Goal: Task Accomplishment & Management: Complete application form

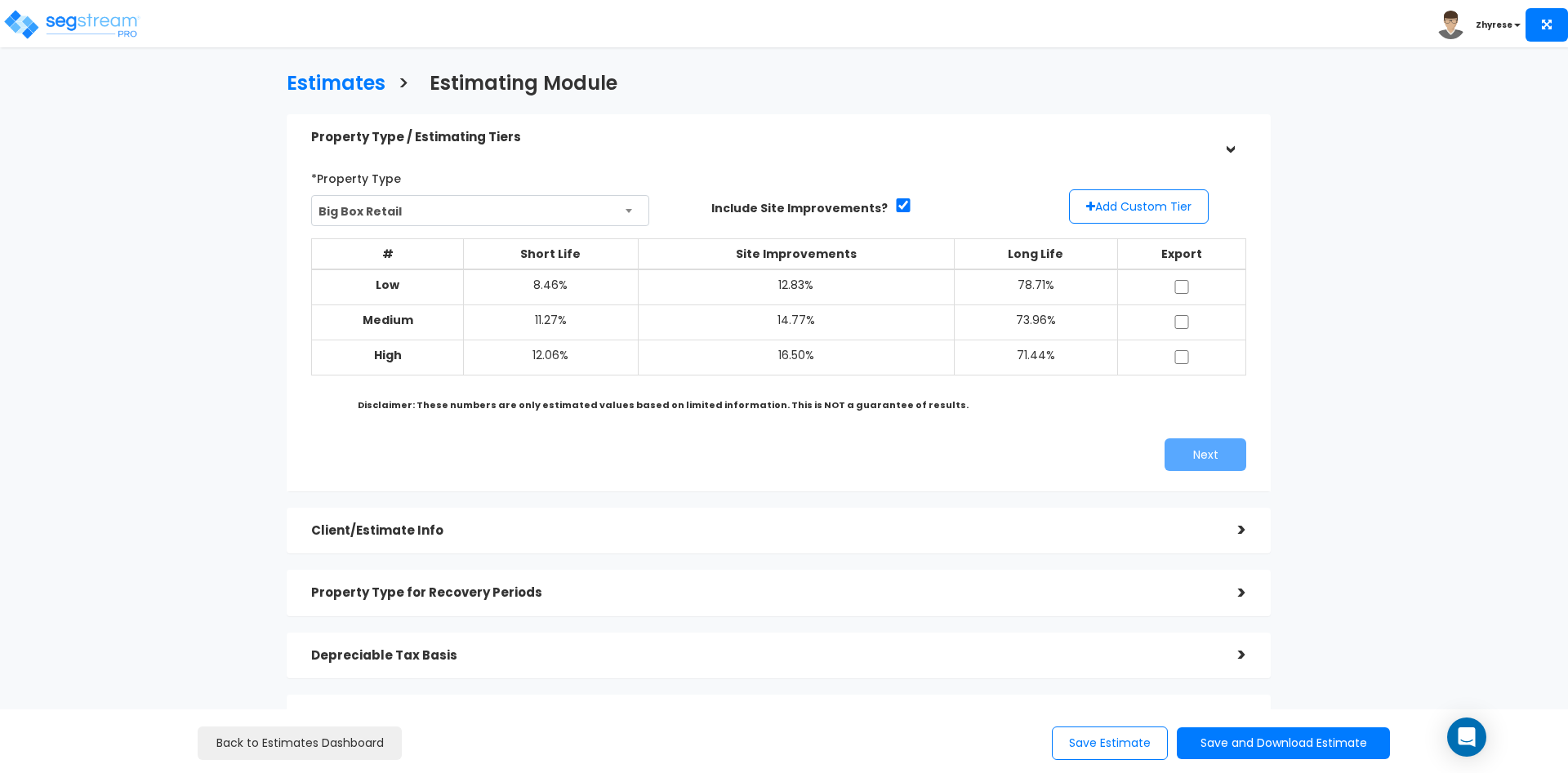
click at [868, 528] on h5 "Client/Estimate Info" at bounding box center [762, 531] width 902 height 14
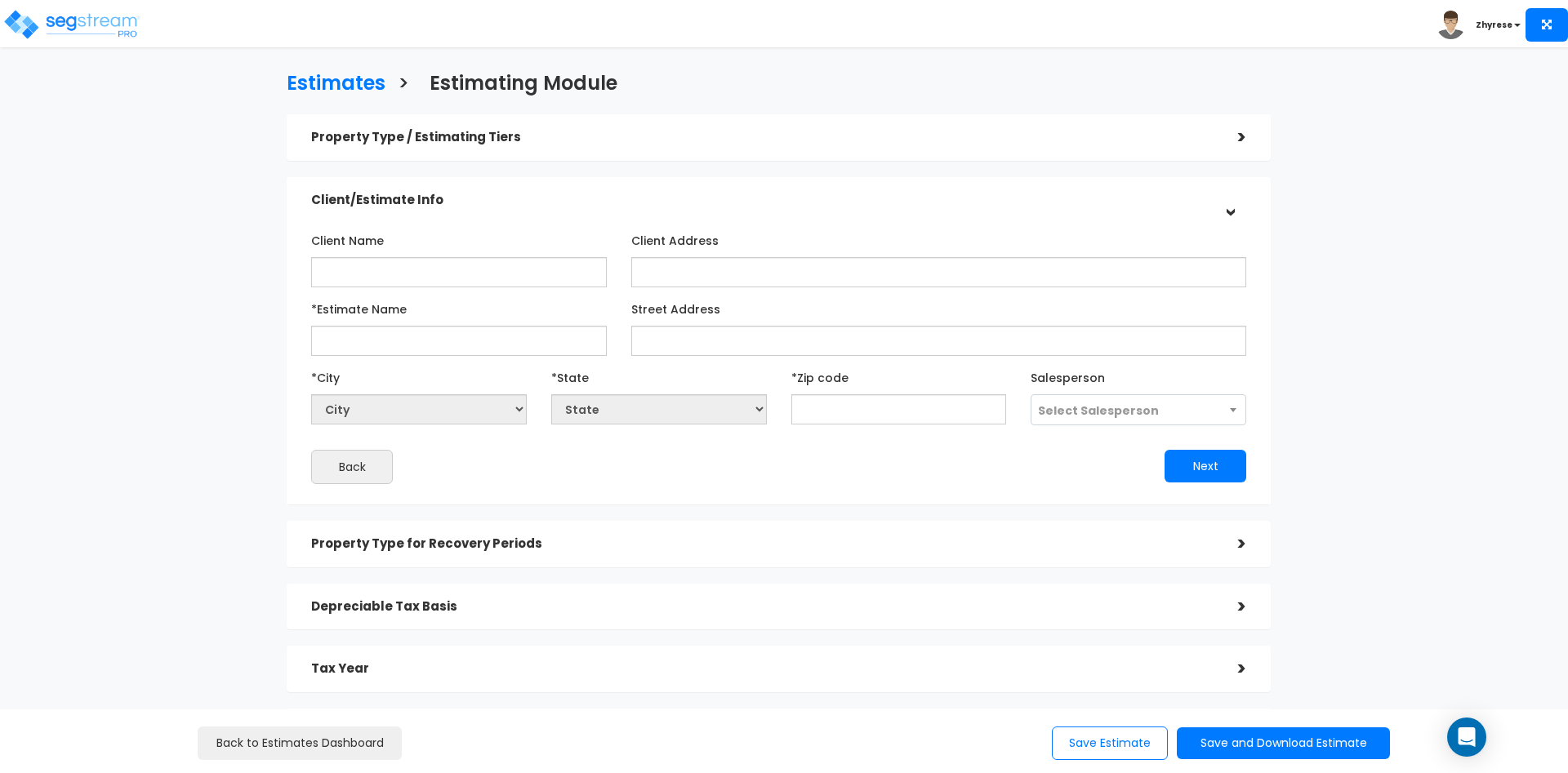
click at [1159, 577] on div "Property Type / Estimating Tiers > *Property Type Big Box Retail Assisted/Senio…" at bounding box center [778, 434] width 984 height 640
click at [1159, 551] on div "Property Type for Recovery Periods" at bounding box center [762, 543] width 902 height 30
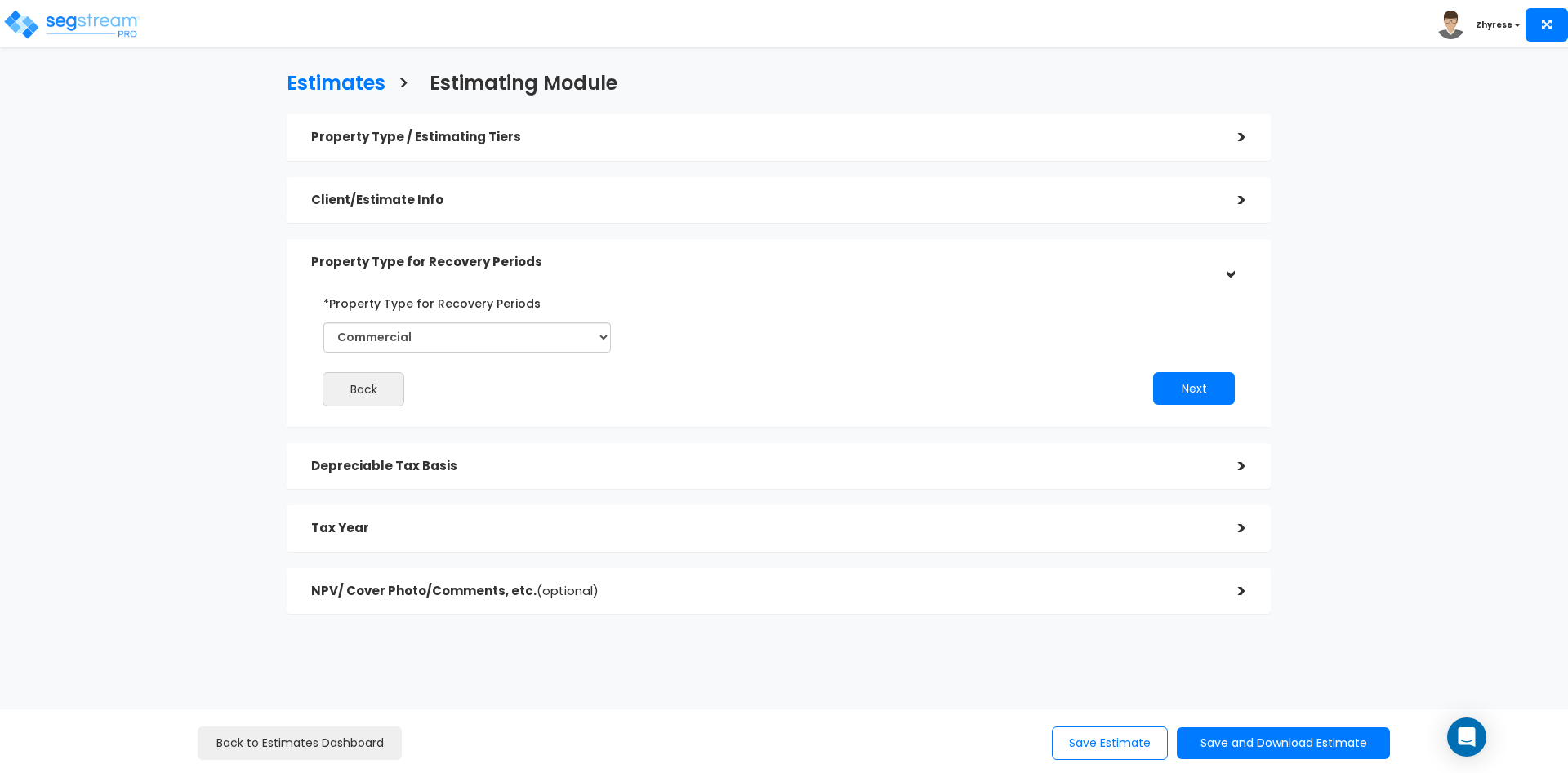
click at [726, 194] on h5 "Client/Estimate Info" at bounding box center [762, 200] width 902 height 14
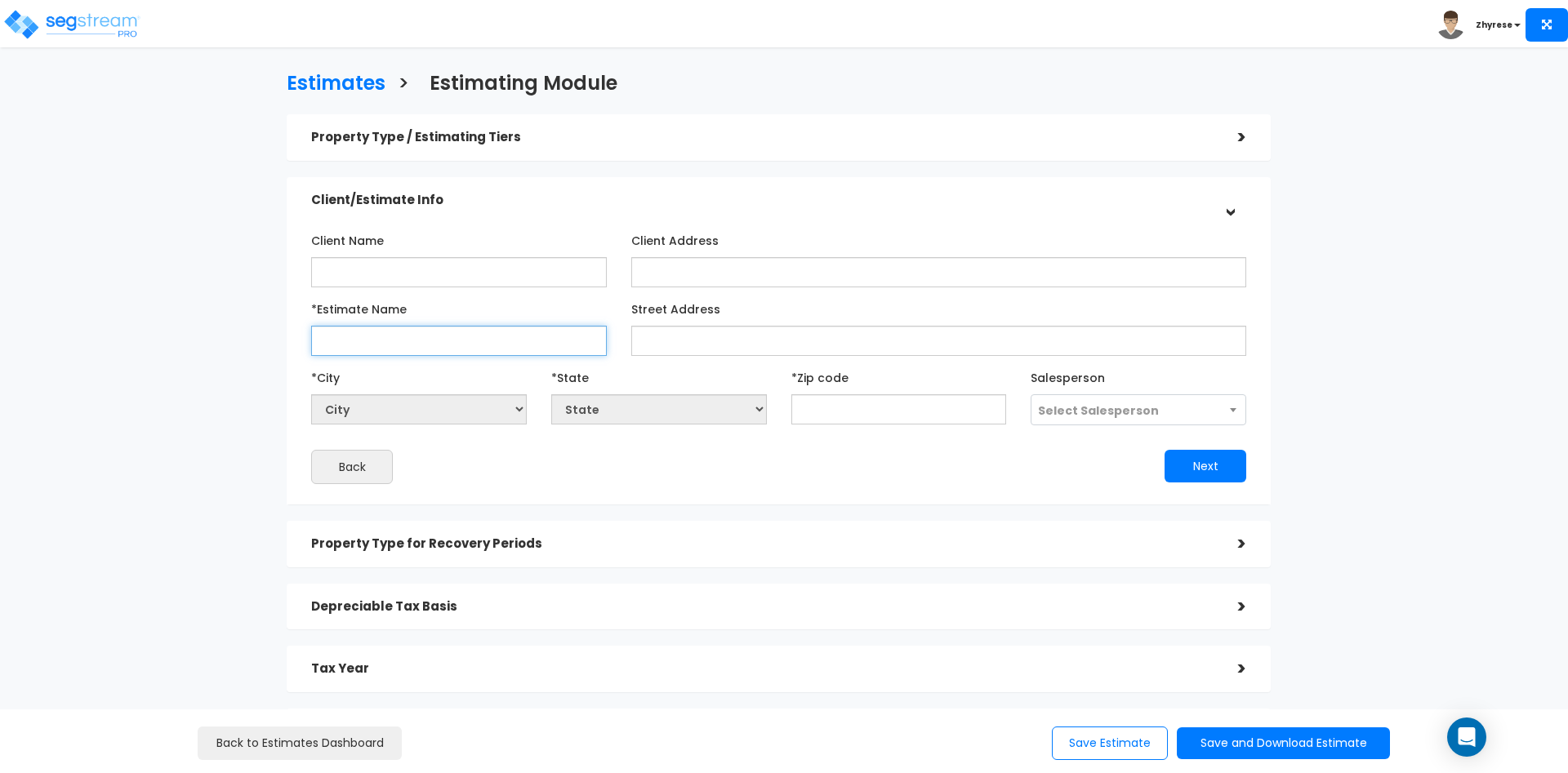
click at [518, 343] on input "*Estimate Name" at bounding box center [459, 340] width 296 height 30
type input "[DATE]"
click at [561, 127] on div "Property Type / Estimating Tiers" at bounding box center [762, 137] width 902 height 30
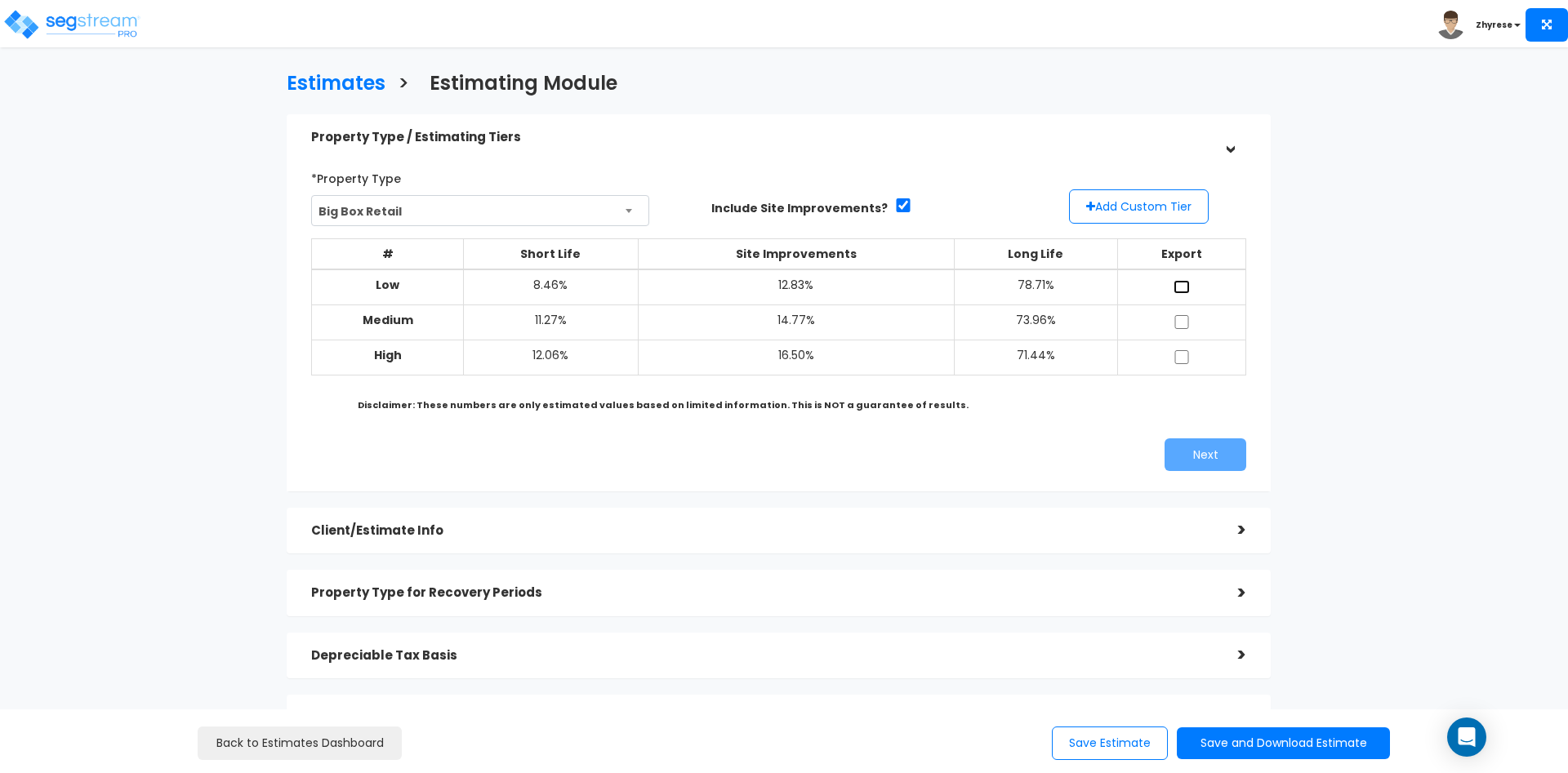
click at [1190, 283] on input "checkbox" at bounding box center [1181, 287] width 16 height 14
checkbox input "true"
click at [1182, 320] on input "checkbox" at bounding box center [1181, 322] width 16 height 14
checkbox input "true"
click at [1184, 355] on input "checkbox" at bounding box center [1181, 357] width 16 height 14
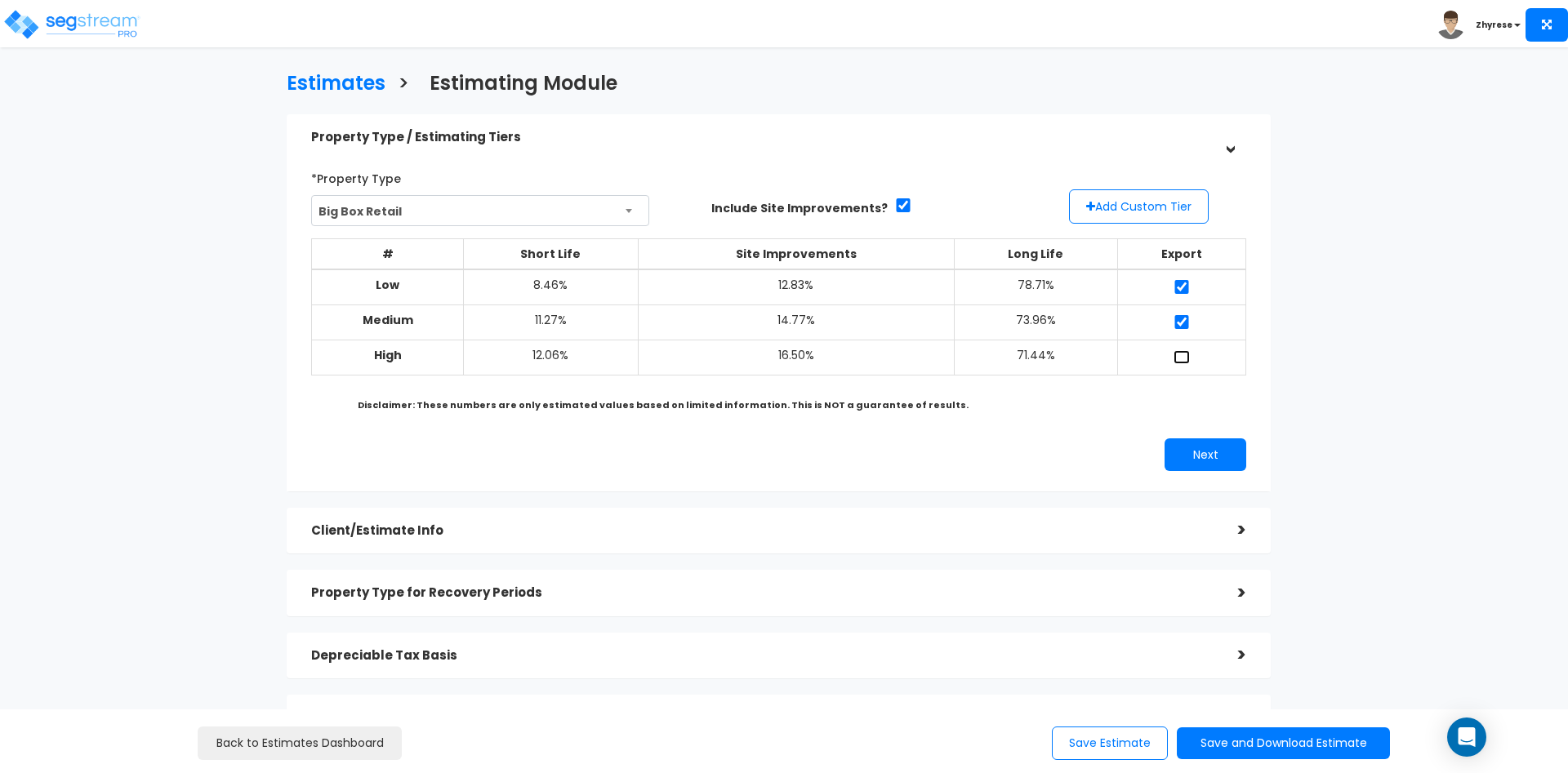
checkbox input "true"
click at [1214, 433] on div "*Property Type Big Box Retail Assisted/Senior Living Auto Repair Shop Auto Deal…" at bounding box center [779, 317] width 960 height 322
click at [1227, 477] on div "*Property Type Big Box Retail Assisted/Senior Living Auto Repair Shop Auto Deal…" at bounding box center [778, 318] width 984 height 347
click at [1227, 468] on div "*Property Type Big Box Retail Assisted/Senior Living Auto Repair Shop Auto Deal…" at bounding box center [779, 317] width 960 height 322
click at [1225, 451] on button "Next" at bounding box center [1205, 455] width 82 height 33
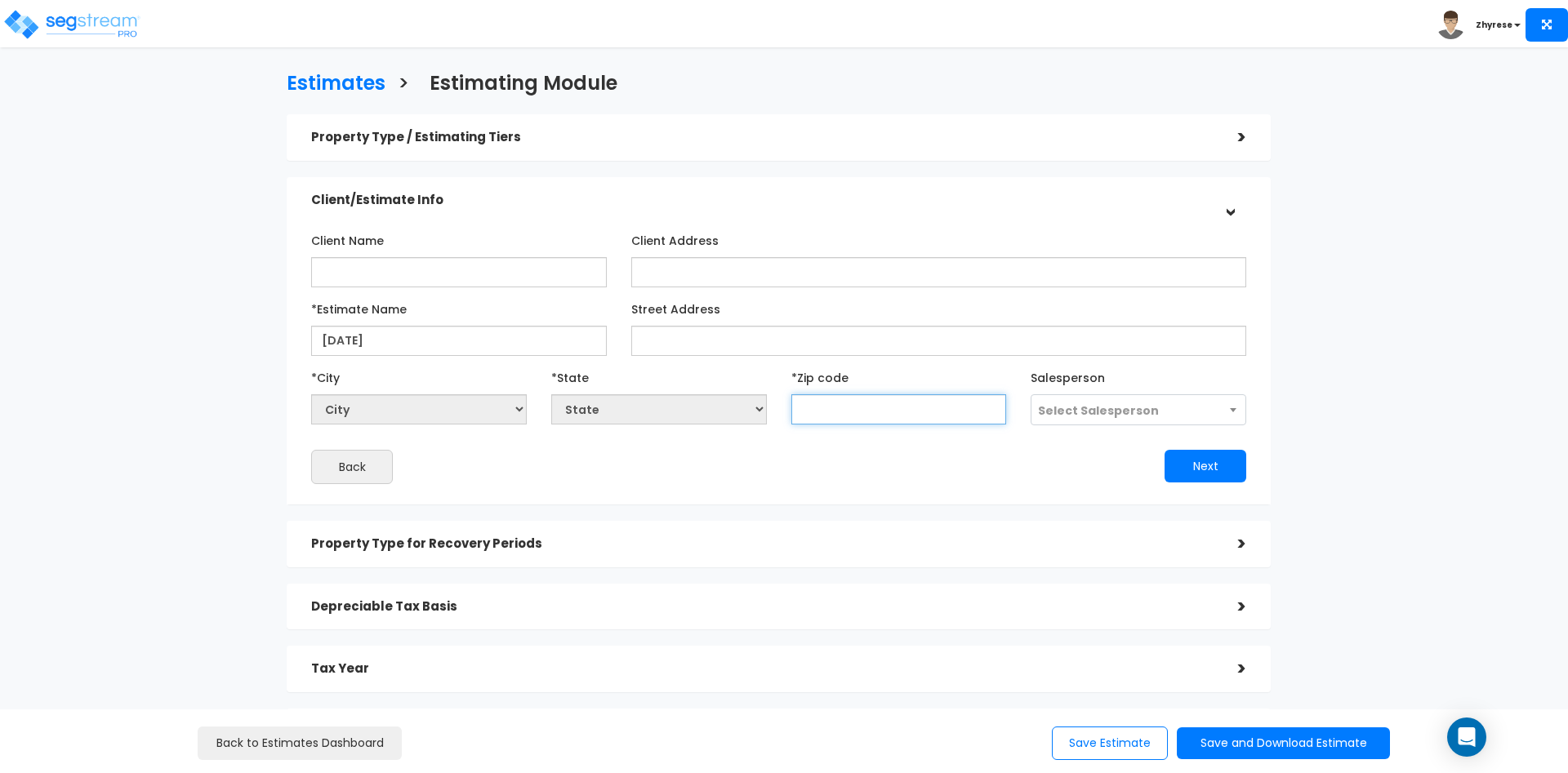
click at [847, 420] on input "text" at bounding box center [899, 409] width 216 height 30
type input "50001"
click at [1105, 534] on div "Property Type for Recovery Periods" at bounding box center [762, 543] width 902 height 30
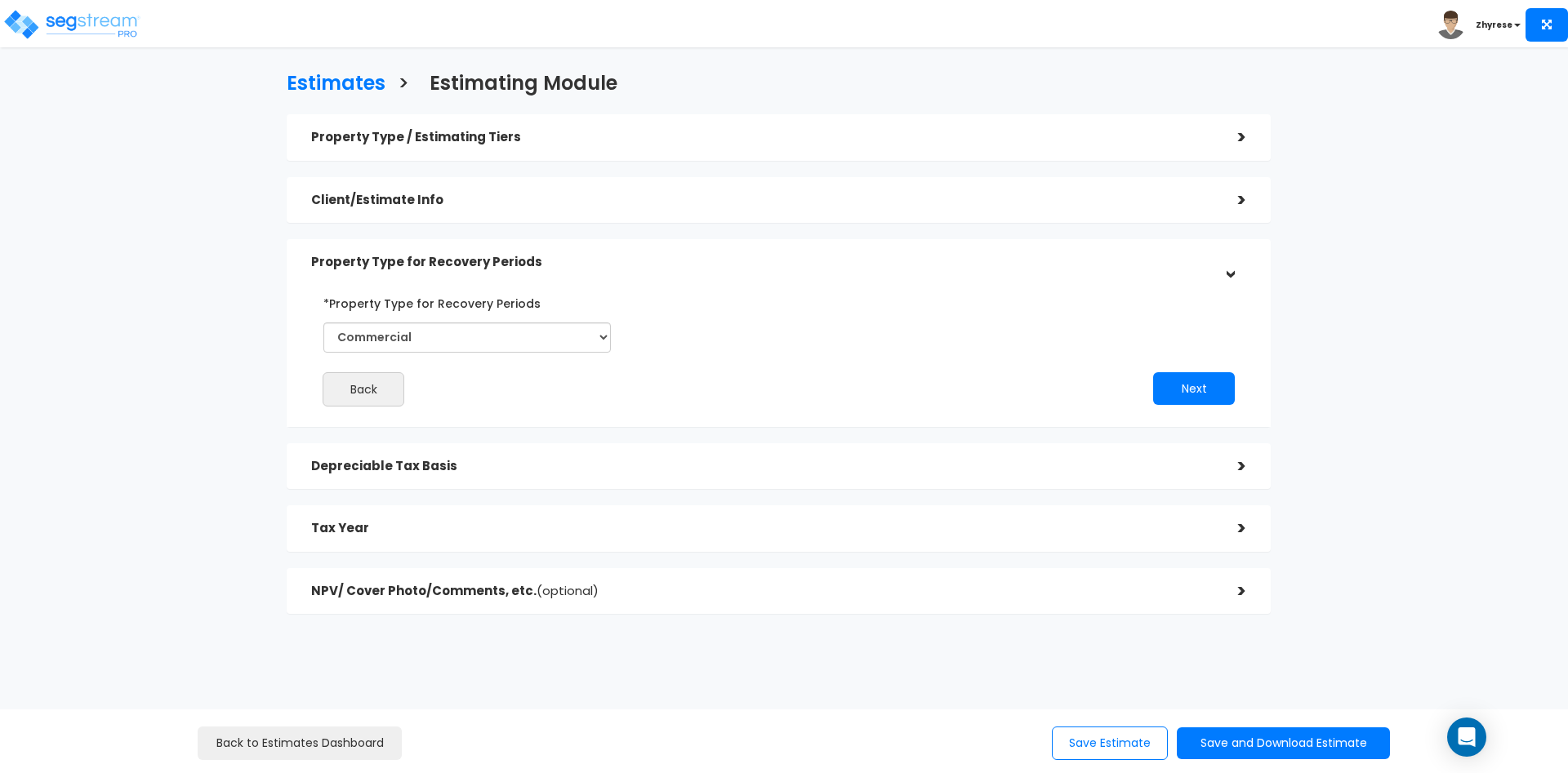
click at [443, 475] on div "Depreciable Tax Basis" at bounding box center [762, 466] width 902 height 30
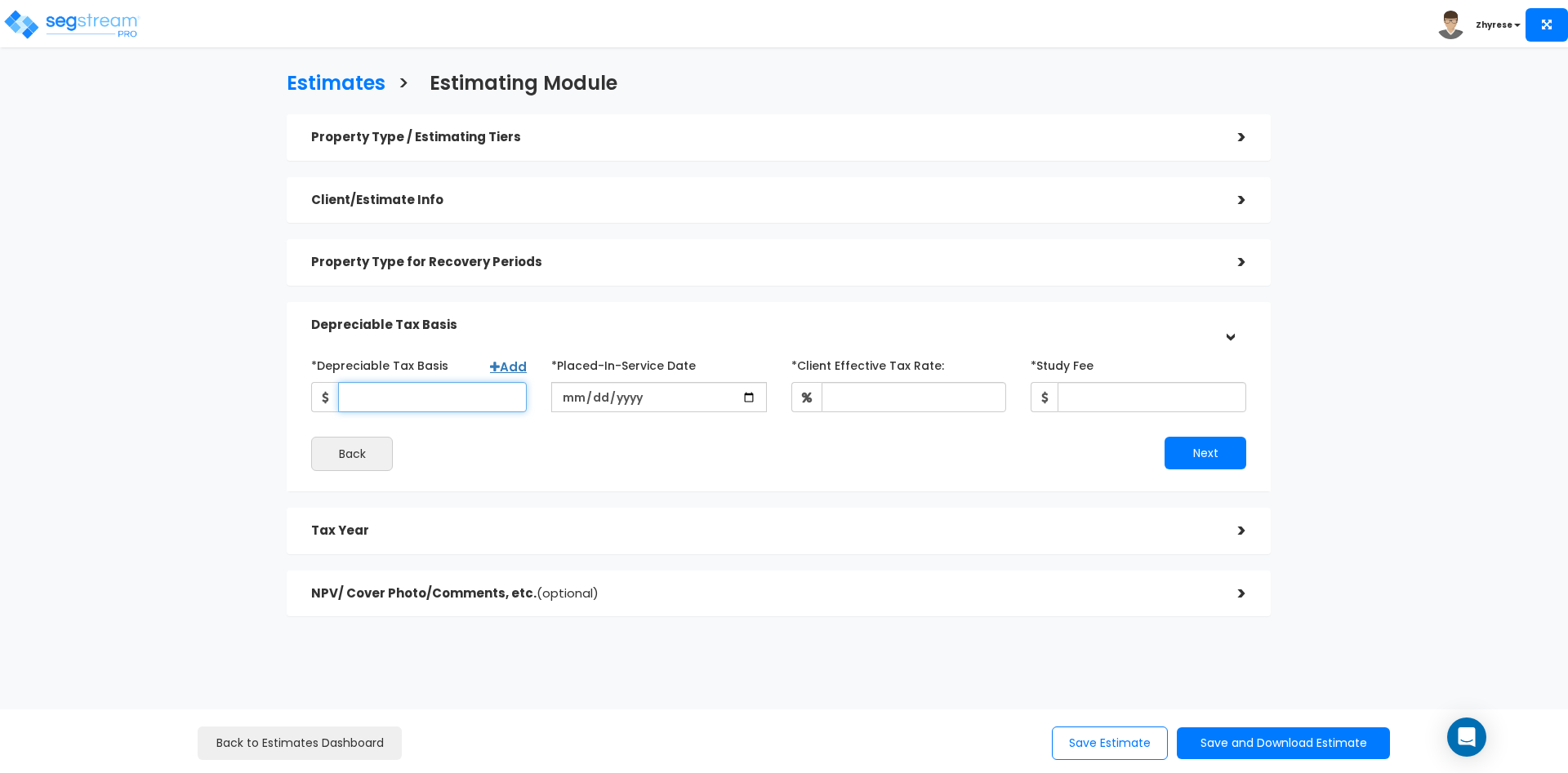
click at [356, 383] on input "*Depreciable Tax Basis" at bounding box center [432, 396] width 188 height 30
type input "1,111"
click at [581, 408] on input "date" at bounding box center [659, 396] width 216 height 30
click at [598, 404] on input "date" at bounding box center [659, 396] width 216 height 30
click at [611, 401] on input "date" at bounding box center [659, 396] width 216 height 30
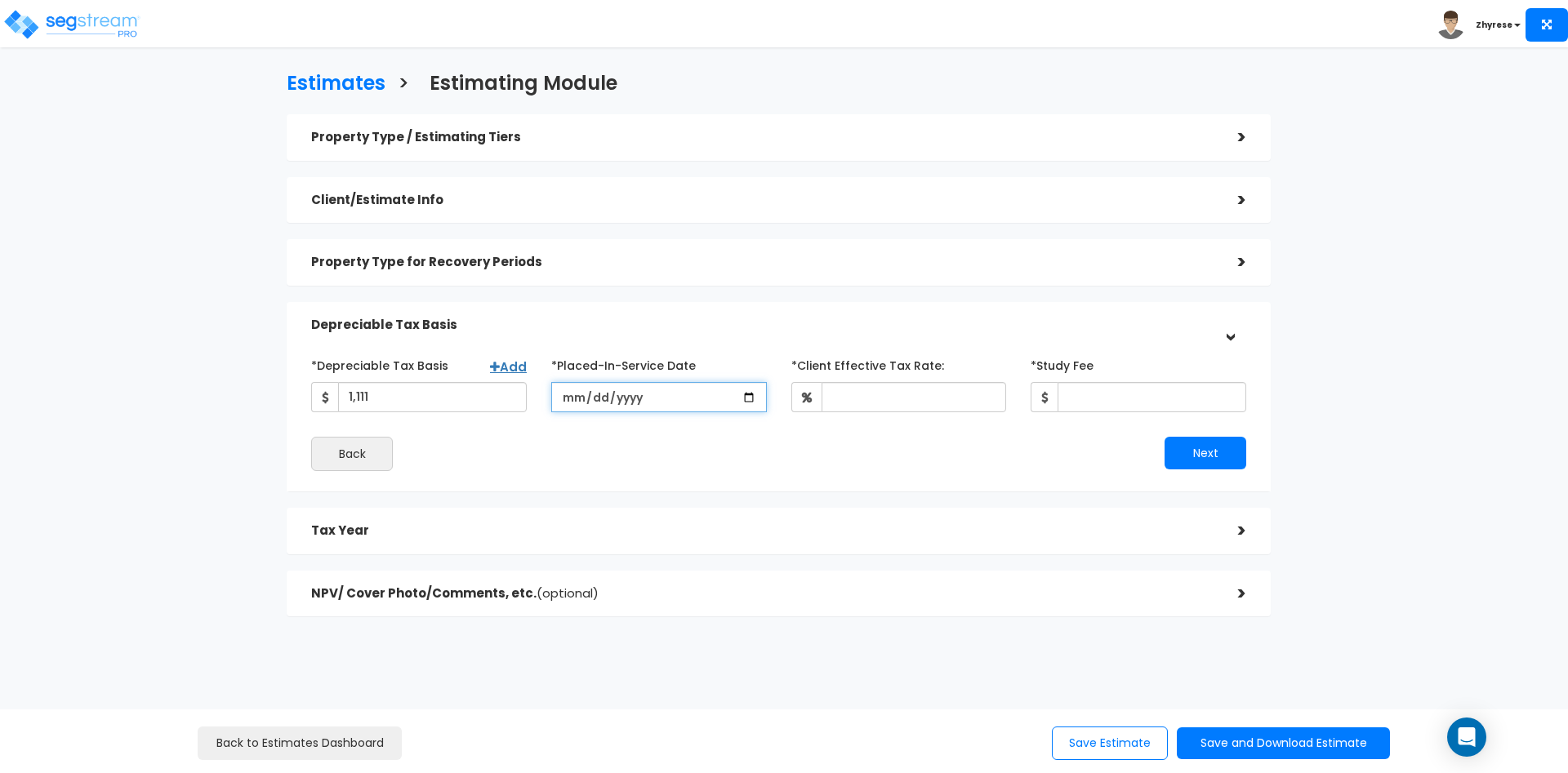
type input "[DATE]"
type input "100"
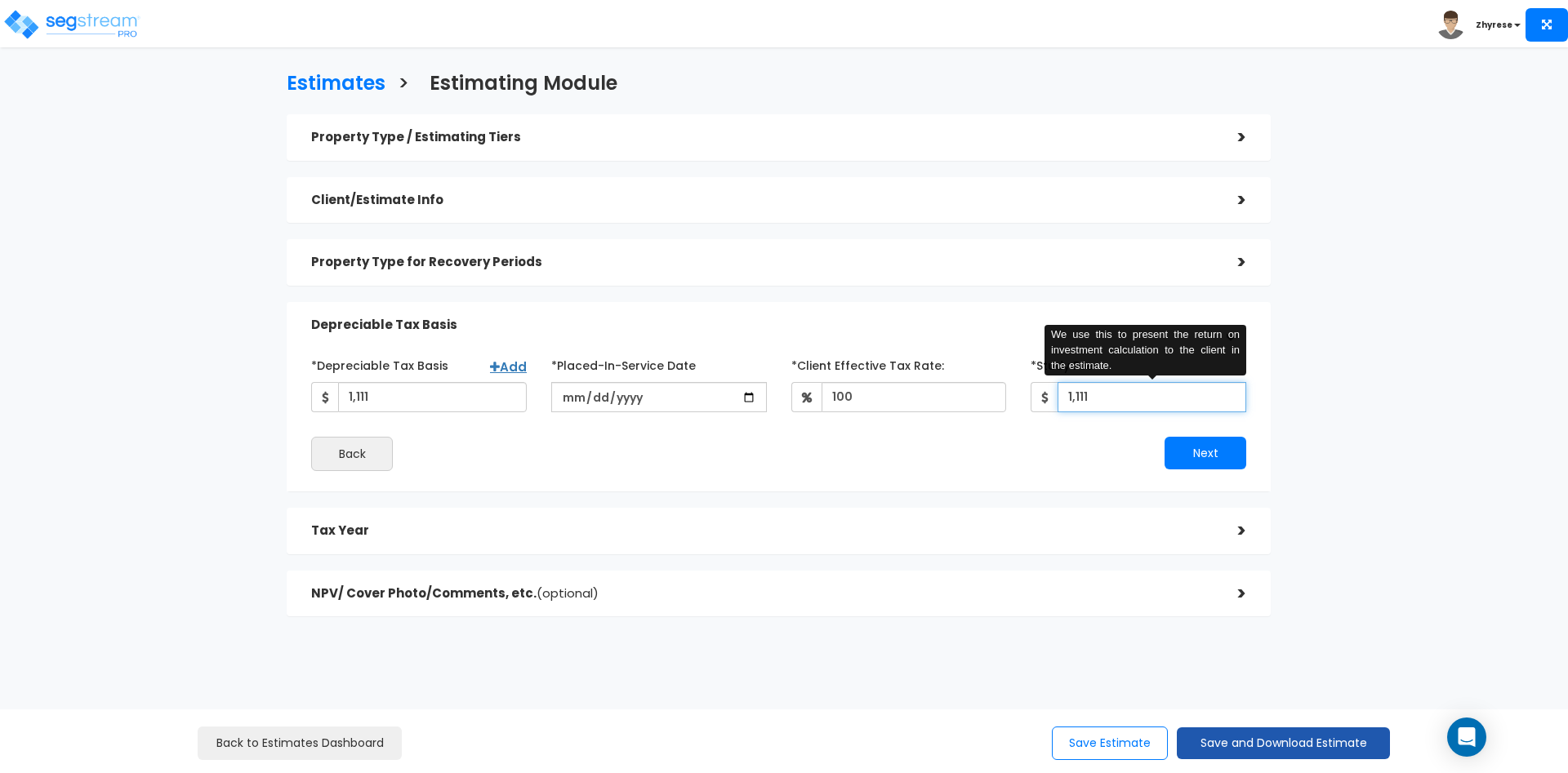
type input "1,111"
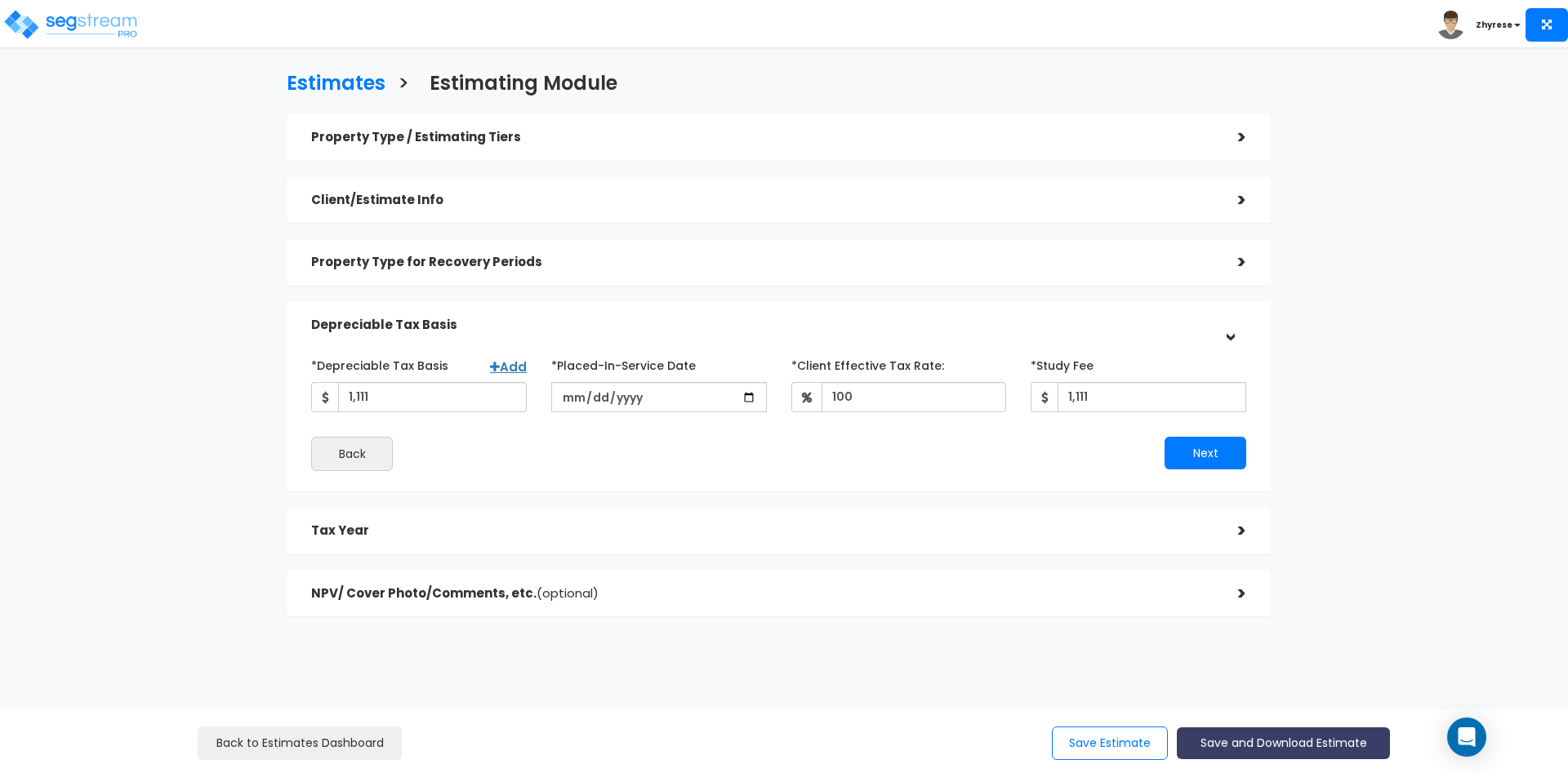
click at [1193, 741] on button "Save and Download Estimate" at bounding box center [1283, 743] width 213 height 32
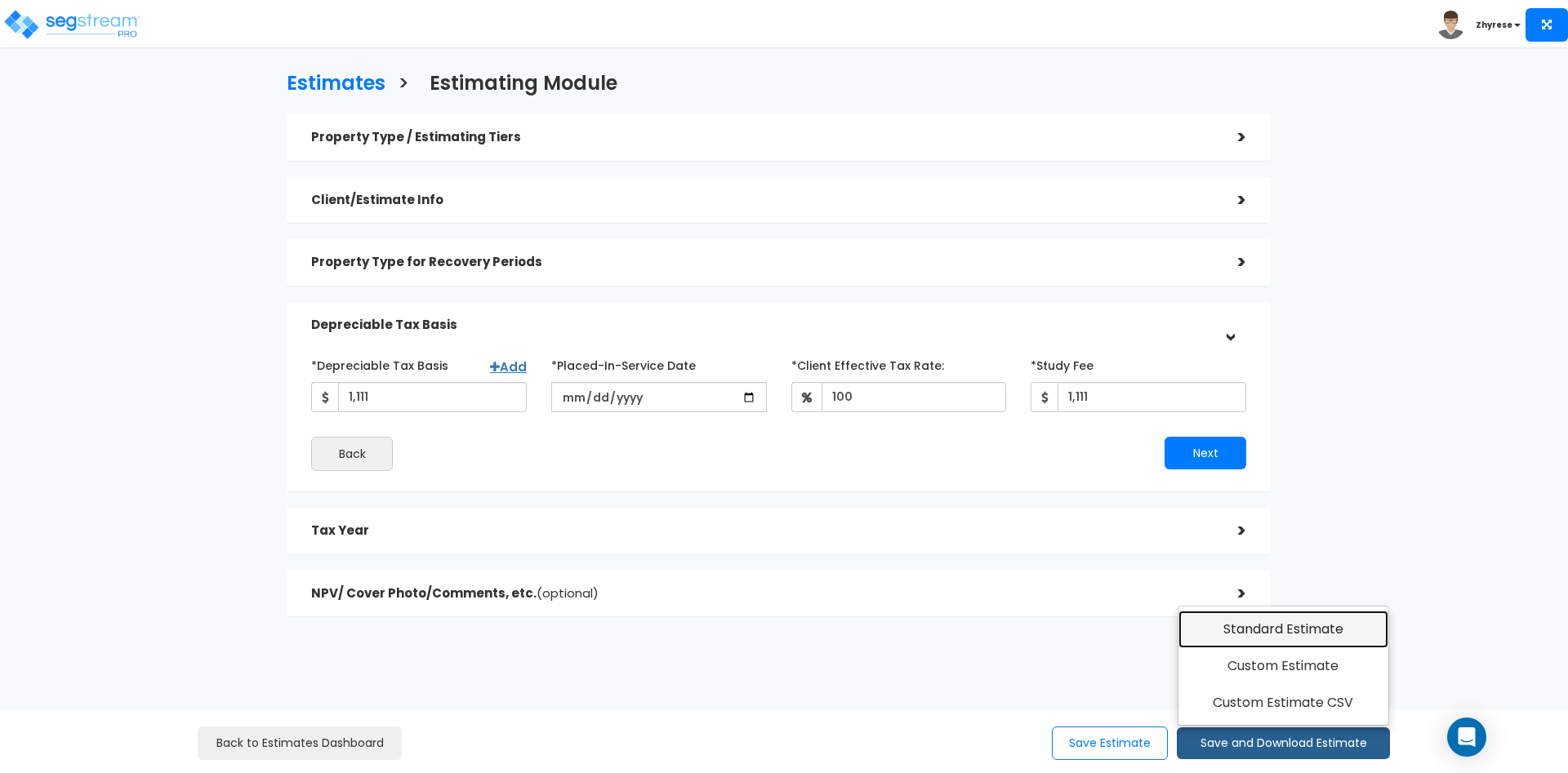
click at [1238, 640] on link "Standard Estimate" at bounding box center [1283, 629] width 210 height 38
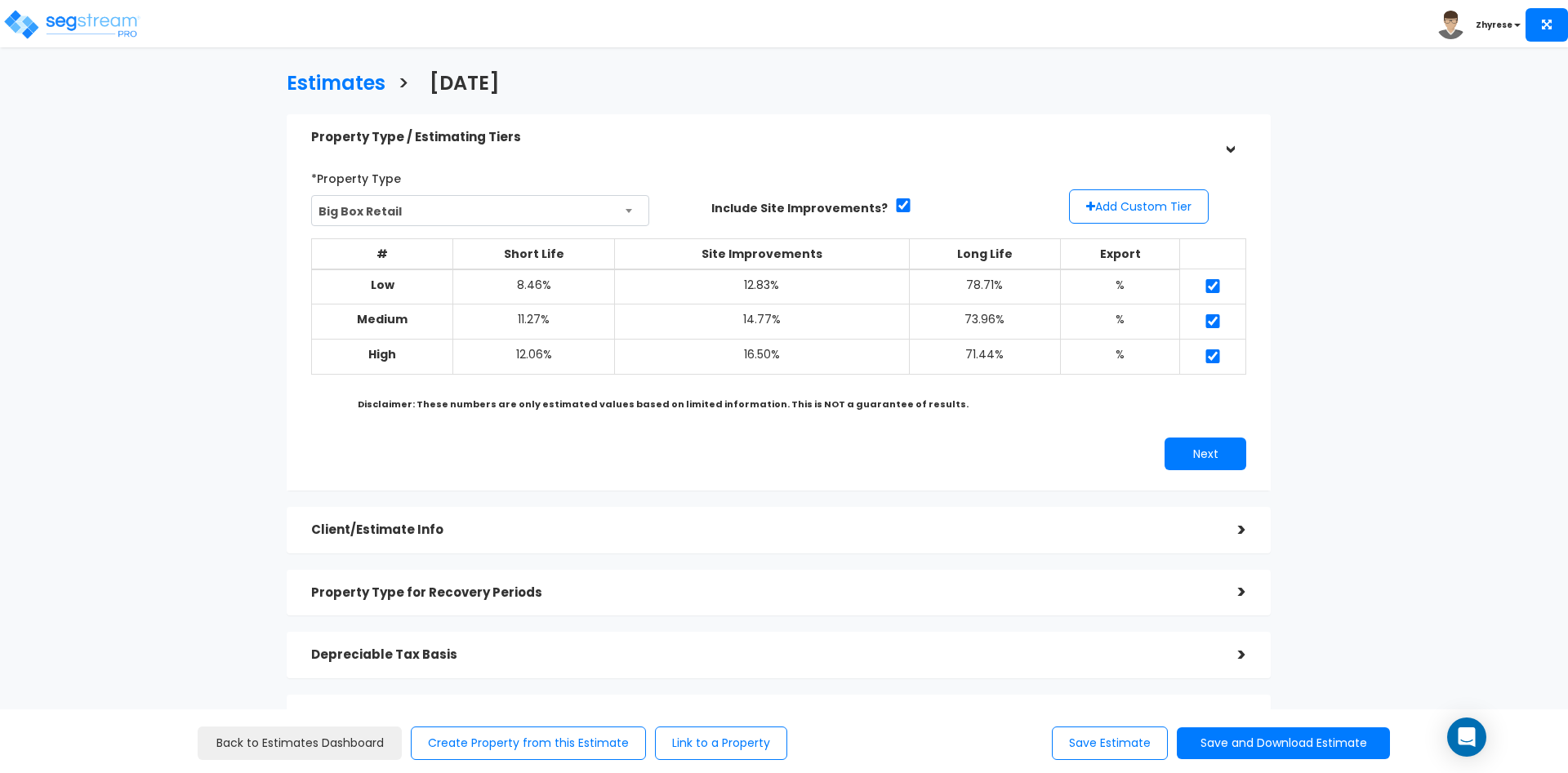
click at [1445, 328] on div "Estimates > [DATE] Property Type / Estimating Tiers > *Property Type Big Box Re…" at bounding box center [784, 519] width 1568 height 895
click at [1331, 739] on button "Save and Download Estimate" at bounding box center [1283, 743] width 213 height 32
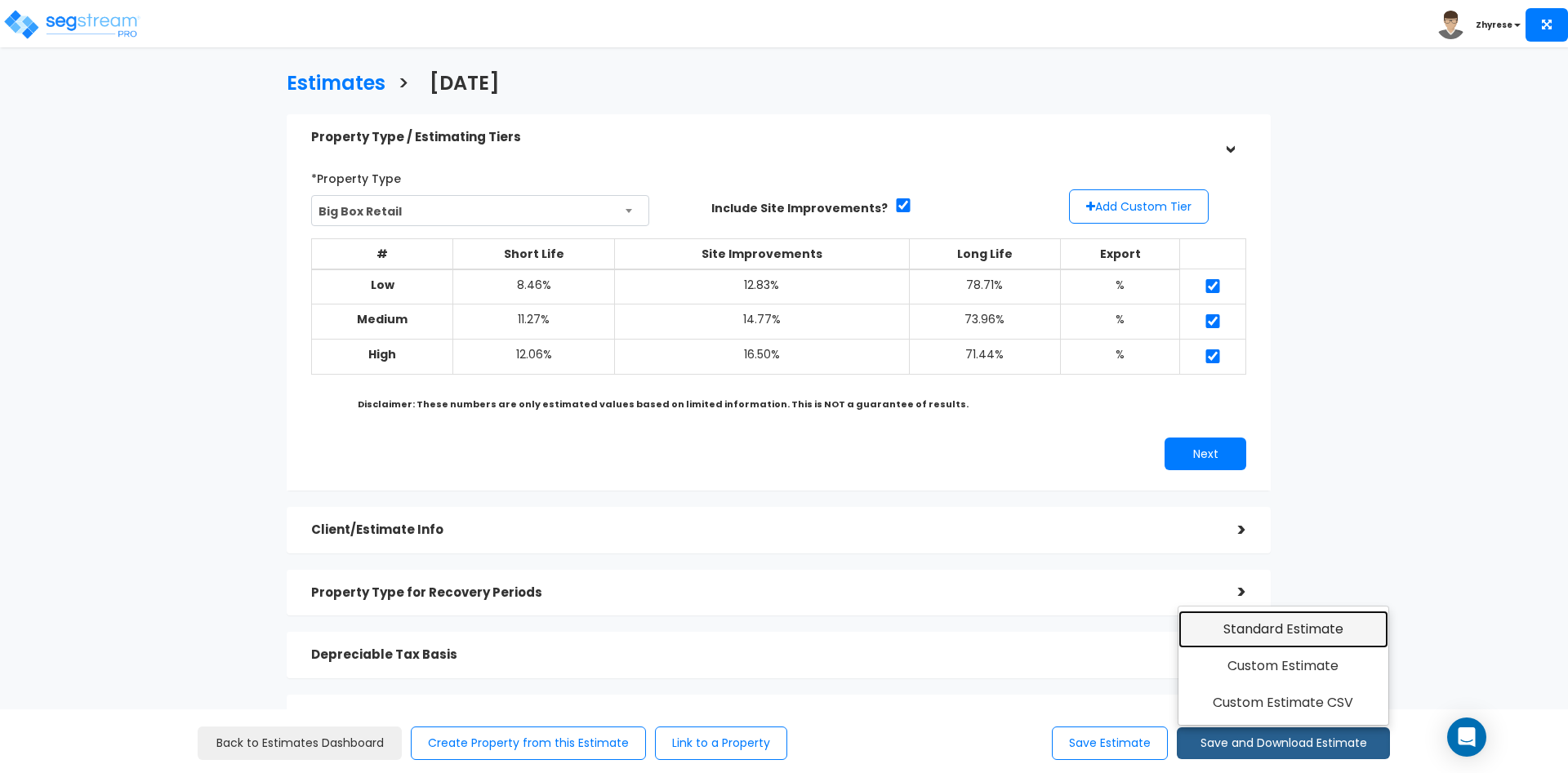
click at [1313, 623] on link "Standard Estimate" at bounding box center [1283, 629] width 210 height 38
